Goal: Complete application form: Complete application form

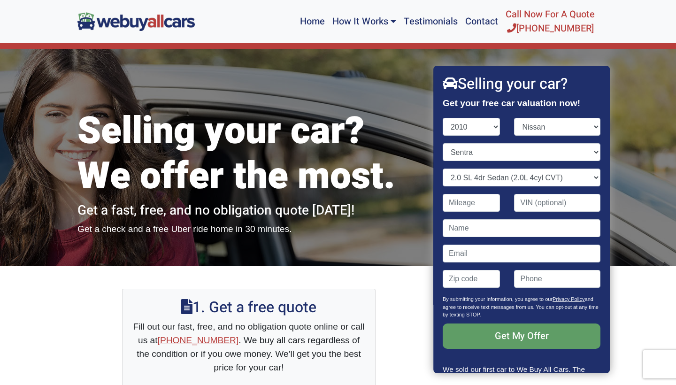
select select "2010"
select select "Nissan"
select select "Sentra"
select select "2.0 SL 4dr Sedan (2.0L 4cyl CVT)"
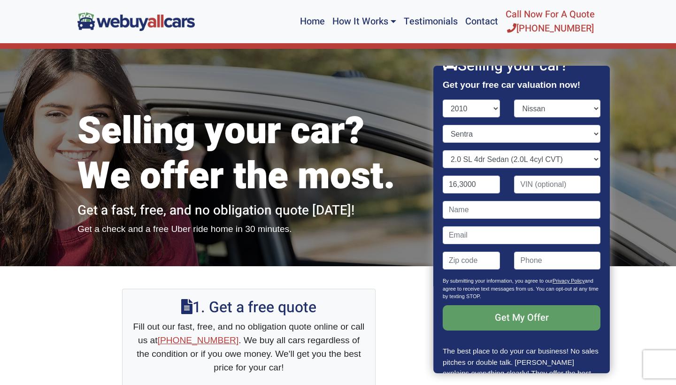
type input "163,000"
type input "m"
type input "[PERSON_NAME]"
type input "[EMAIL_ADDRESS][DOMAIN_NAME]"
click at [480, 271] on div "Contact form" at bounding box center [472, 264] width 72 height 25
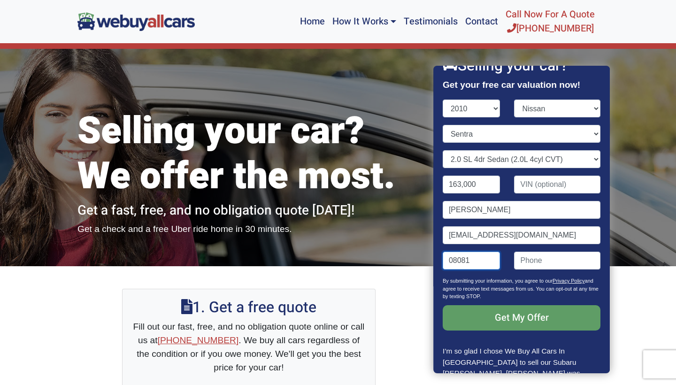
type input "08081"
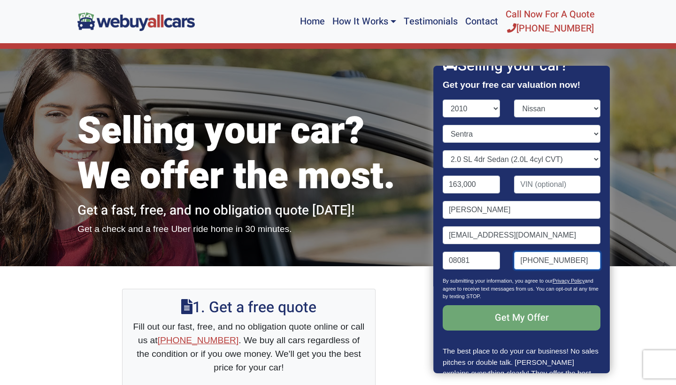
type input "[PHONE_NUMBER]"
click at [503, 319] on input "Get My Offer" at bounding box center [522, 317] width 158 height 25
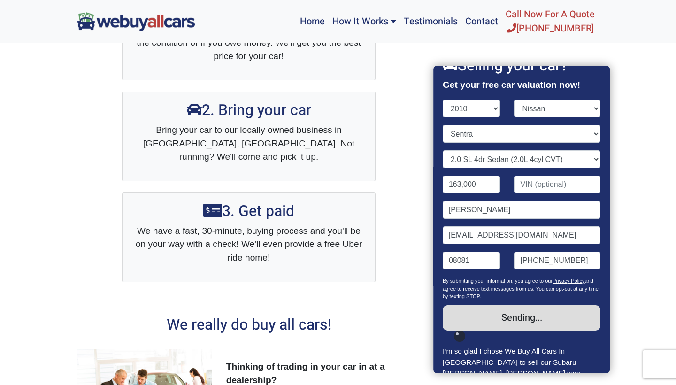
scroll to position [311, 0]
